Goal: Navigation & Orientation: Find specific page/section

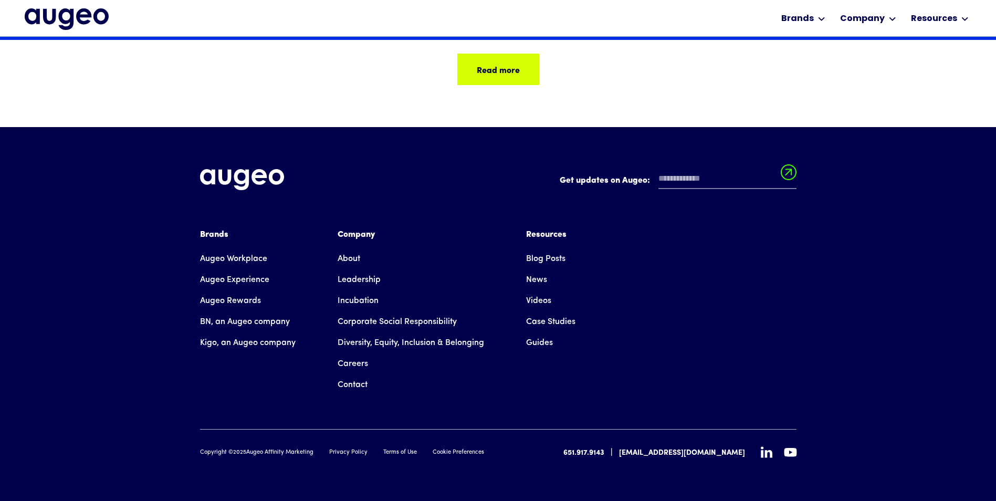
scroll to position [4601, 0]
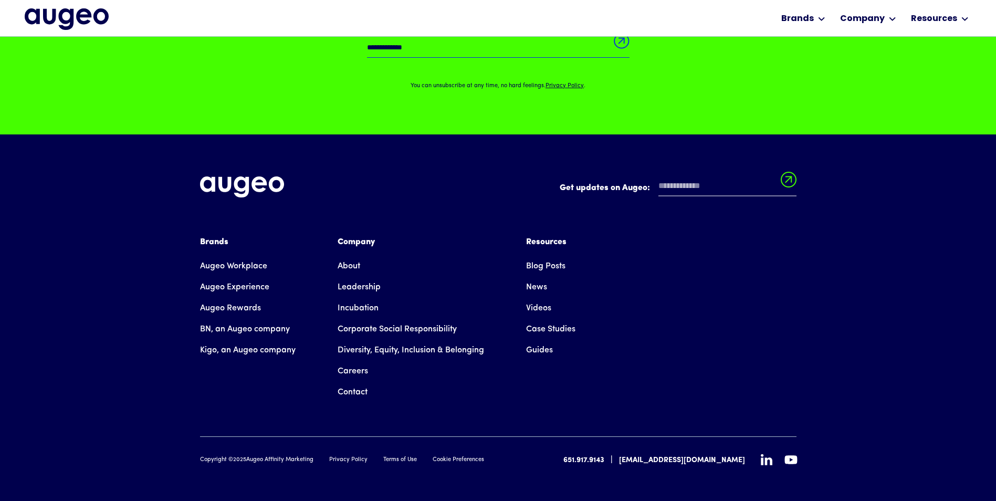
scroll to position [1137, 0]
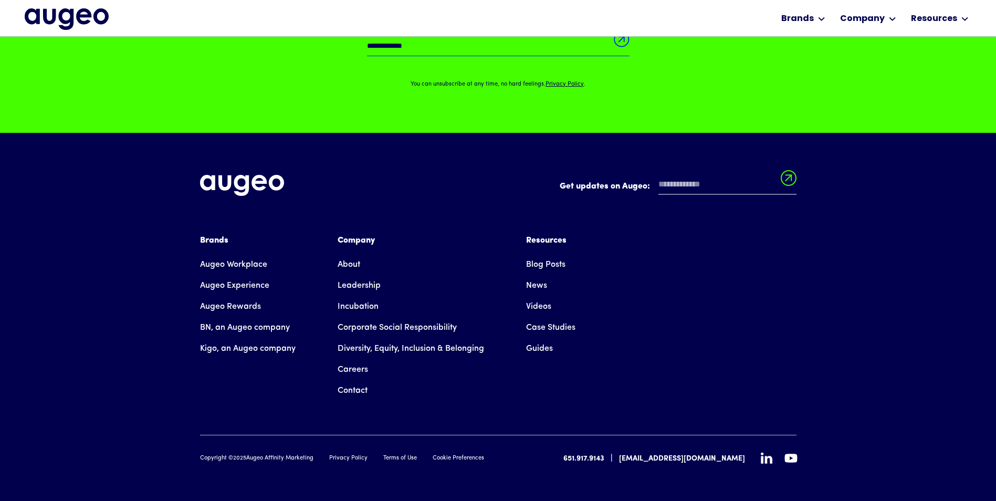
click at [356, 267] on link "About" at bounding box center [349, 264] width 23 height 21
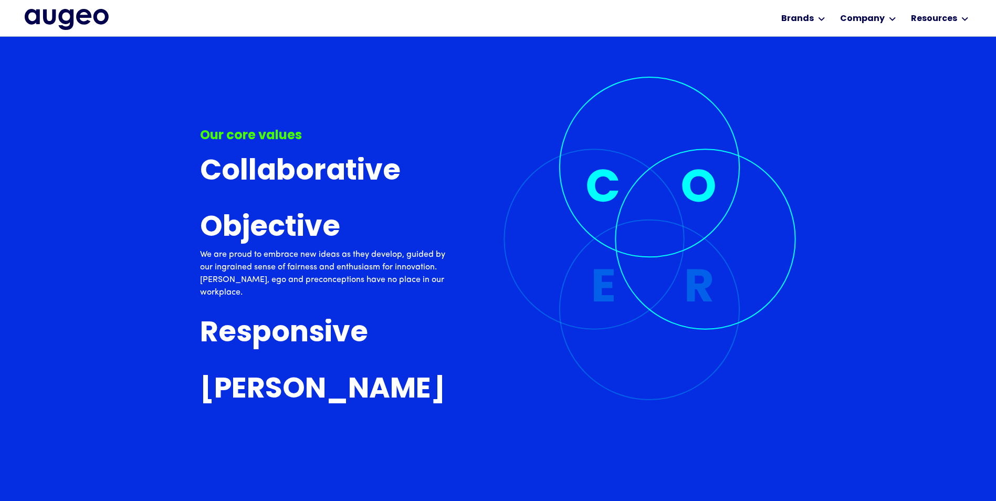
scroll to position [3219, 0]
